Goal: Navigation & Orientation: Find specific page/section

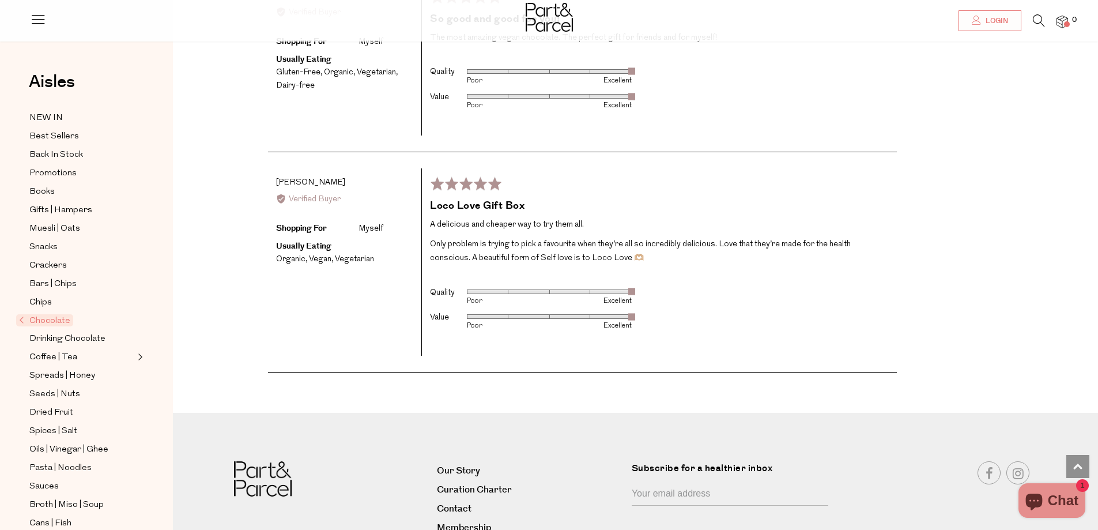
scroll to position [2433, 0]
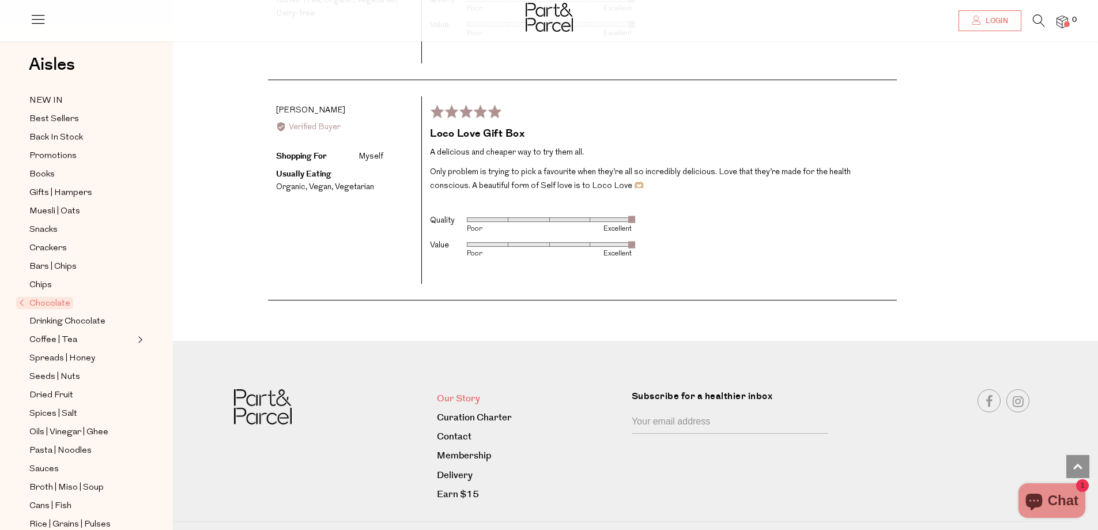
click at [468, 391] on link "Our Story" at bounding box center [530, 399] width 186 height 16
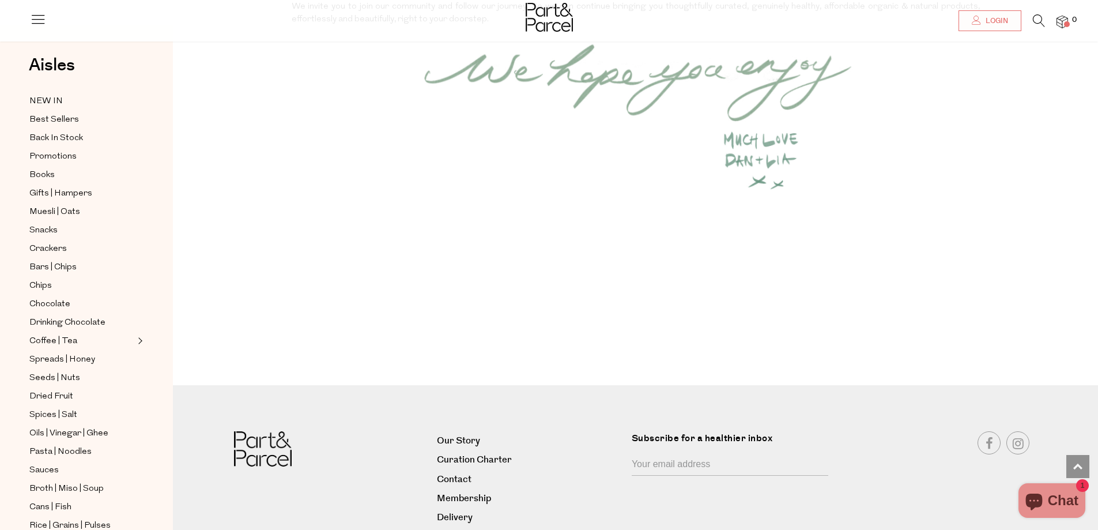
scroll to position [1562, 0]
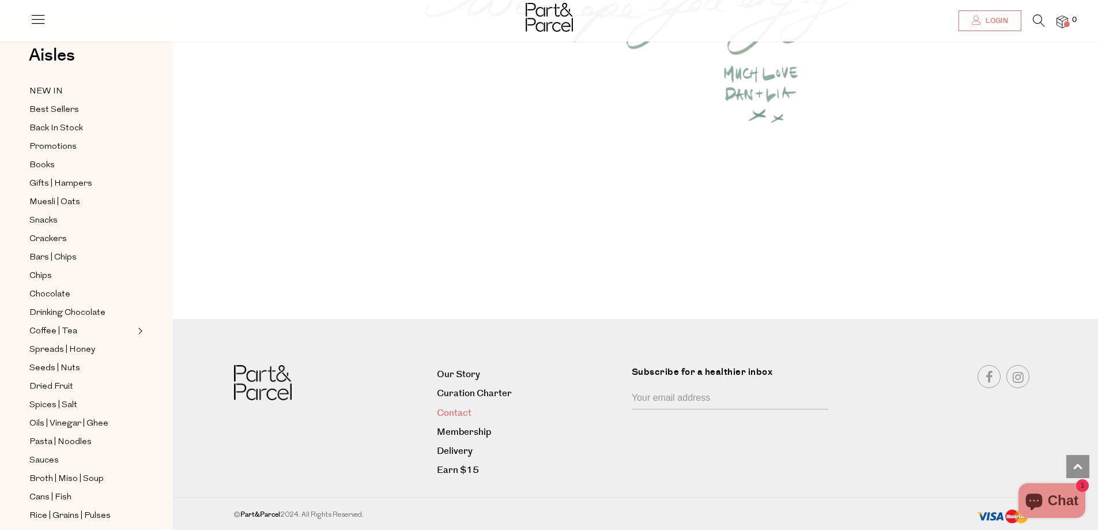
click at [465, 410] on link "Contact" at bounding box center [530, 413] width 186 height 16
